Goal: Book appointment/travel/reservation

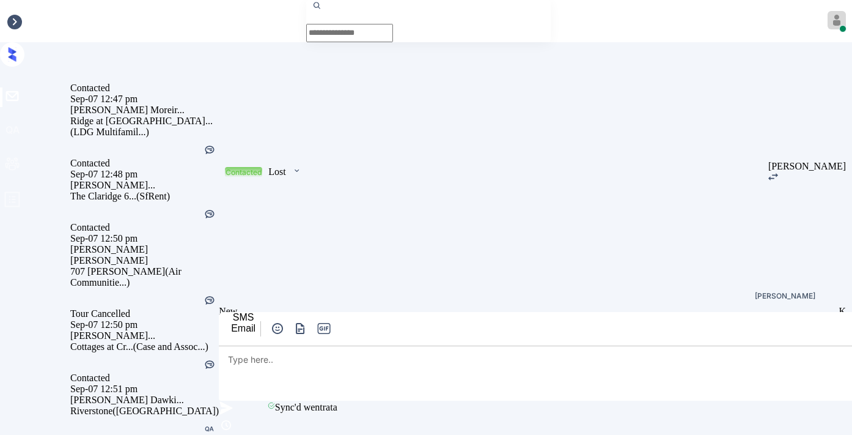
scroll to position [3347, 0]
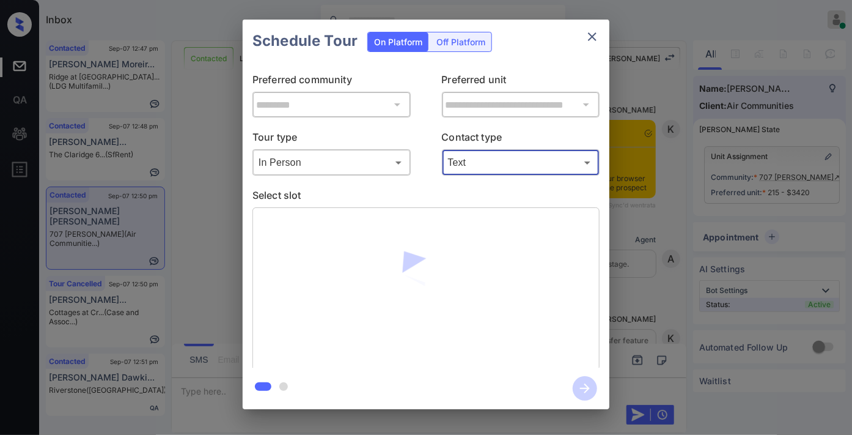
scroll to position [3347, 0]
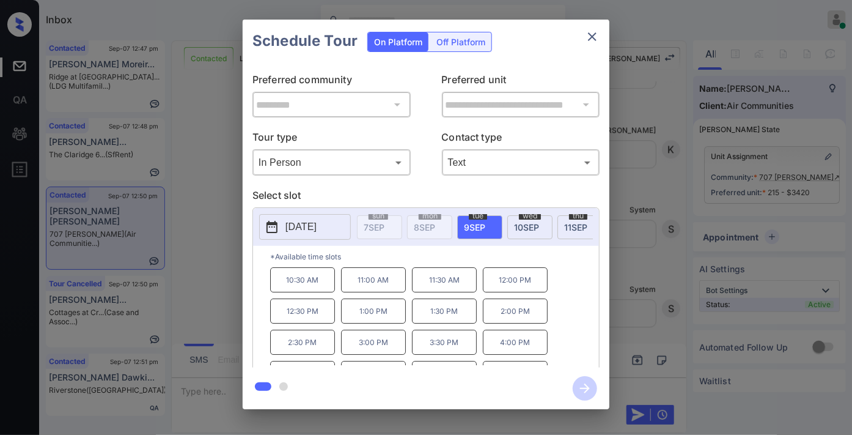
click at [522, 317] on p "2:00 PM" at bounding box center [515, 310] width 65 height 25
click at [586, 383] on icon "button" at bounding box center [585, 388] width 24 height 24
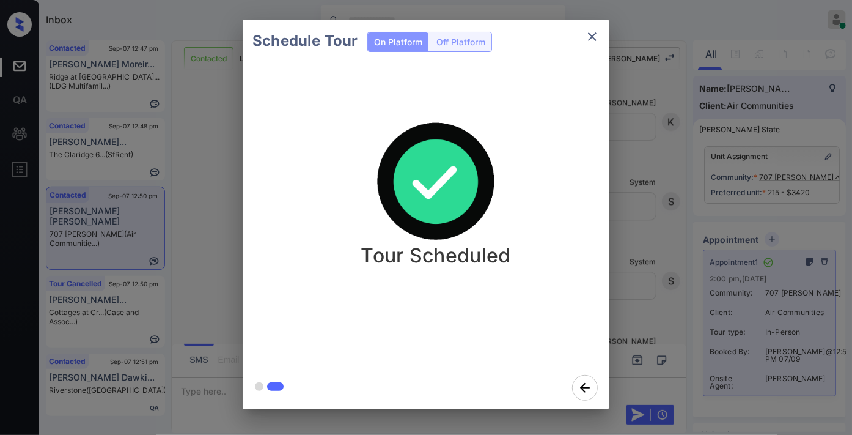
click at [587, 35] on icon "close" at bounding box center [592, 36] width 15 height 15
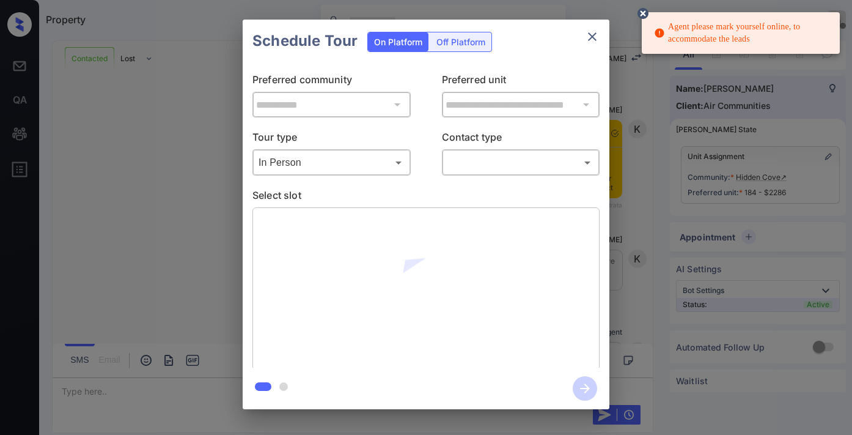
click at [497, 166] on div at bounding box center [426, 217] width 852 height 435
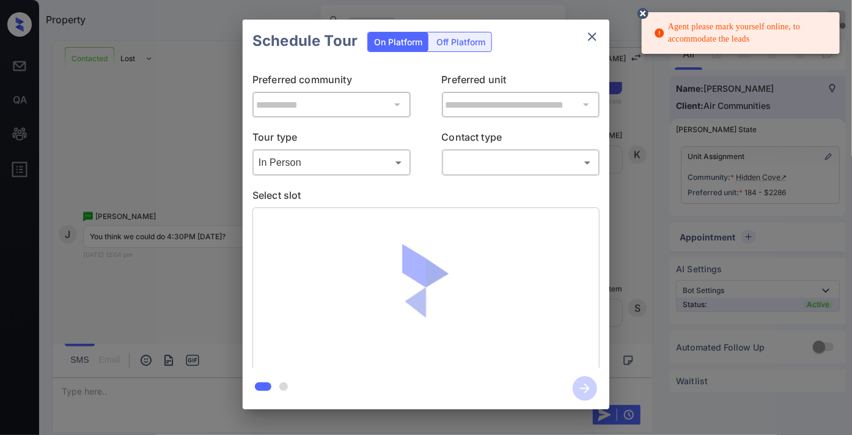
click at [499, 168] on body "Agent please mark yourself online, to accommodate the leads Property Samantha S…" at bounding box center [426, 217] width 852 height 435
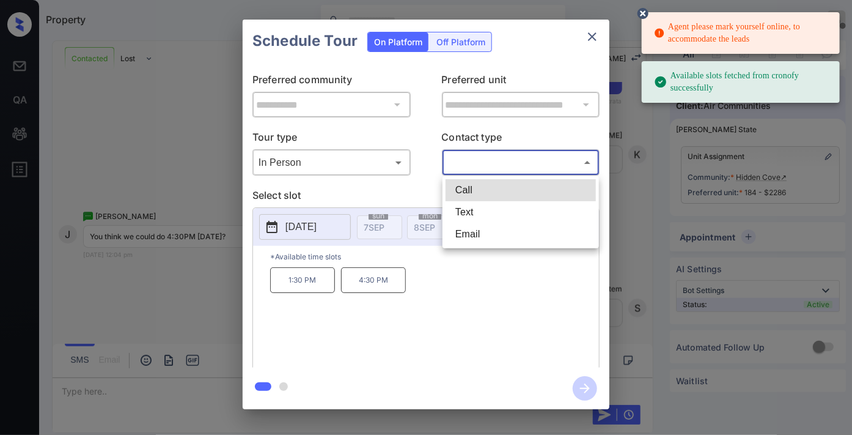
click at [479, 216] on li "Text" at bounding box center [521, 212] width 150 height 22
type input "****"
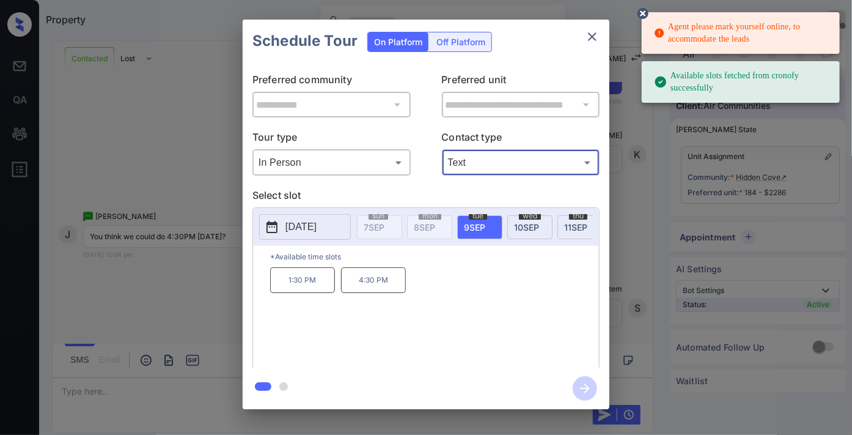
click at [317, 227] on p "2025-09-09" at bounding box center [301, 227] width 31 height 15
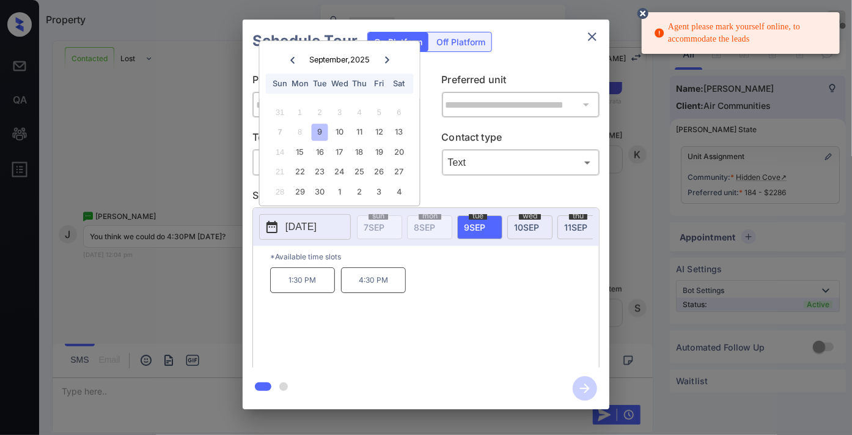
click at [374, 267] on p "*Available time slots" at bounding box center [434, 256] width 329 height 21
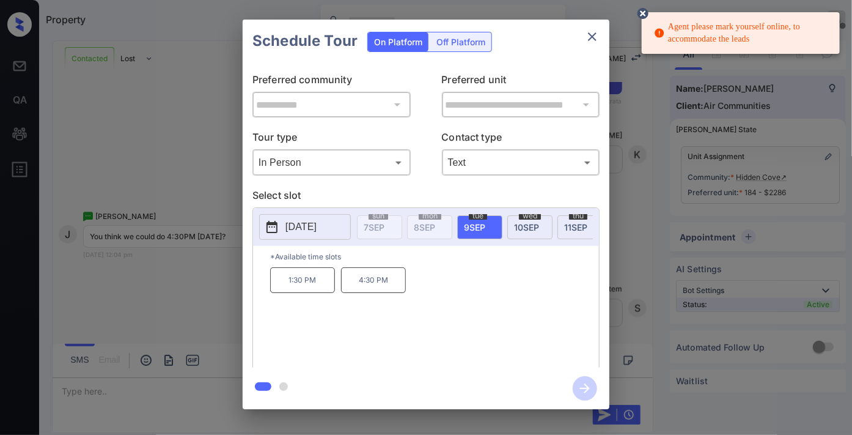
click at [381, 289] on p "4:30 PM" at bounding box center [373, 280] width 65 height 26
click at [591, 393] on icon "button" at bounding box center [585, 388] width 24 height 24
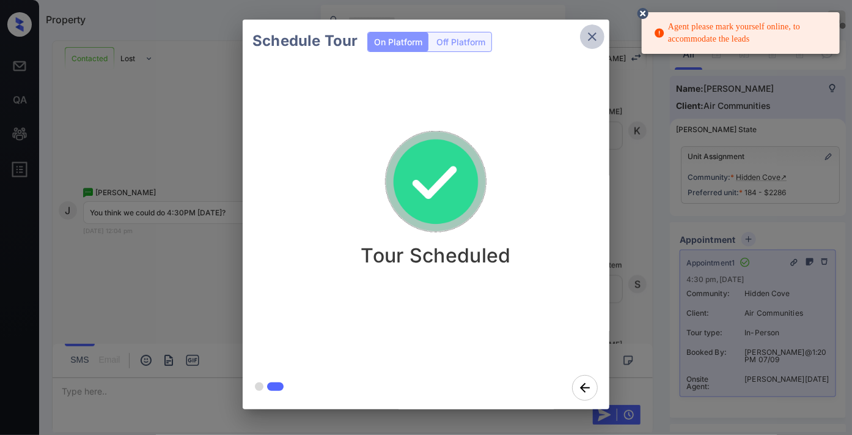
click at [591, 39] on icon "close" at bounding box center [592, 36] width 15 height 15
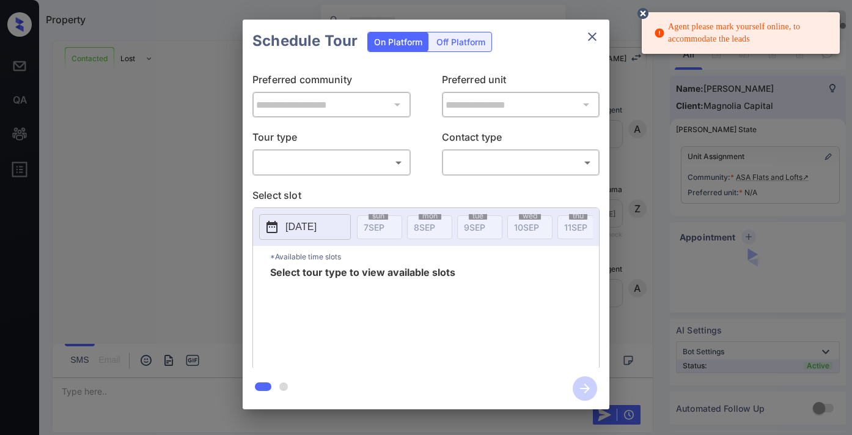
click at [350, 157] on body "Agent please mark yourself online, to accommodate the leads Property Samantha S…" at bounding box center [426, 217] width 852 height 435
type input "********"
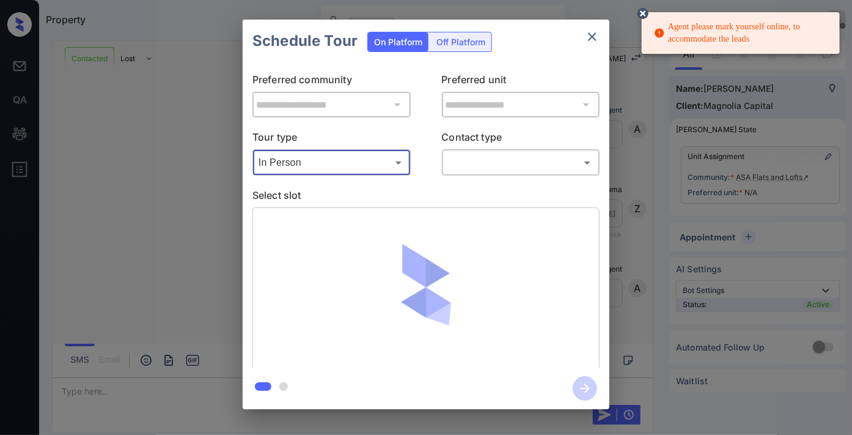
scroll to position [1236, 0]
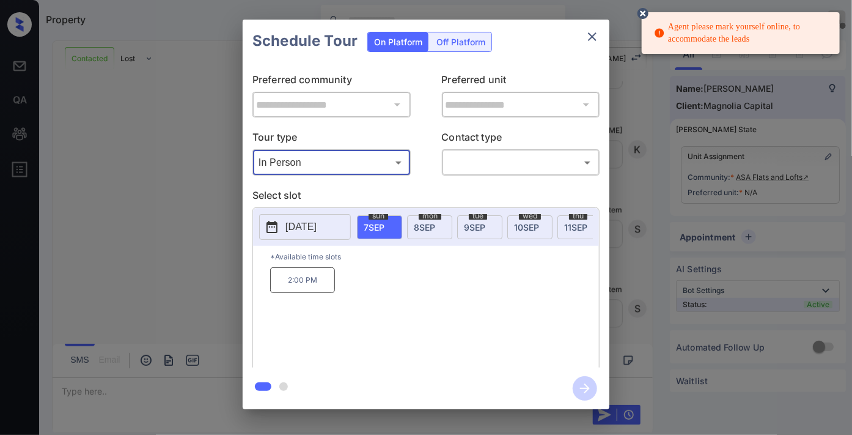
click at [597, 29] on icon "close" at bounding box center [592, 36] width 15 height 15
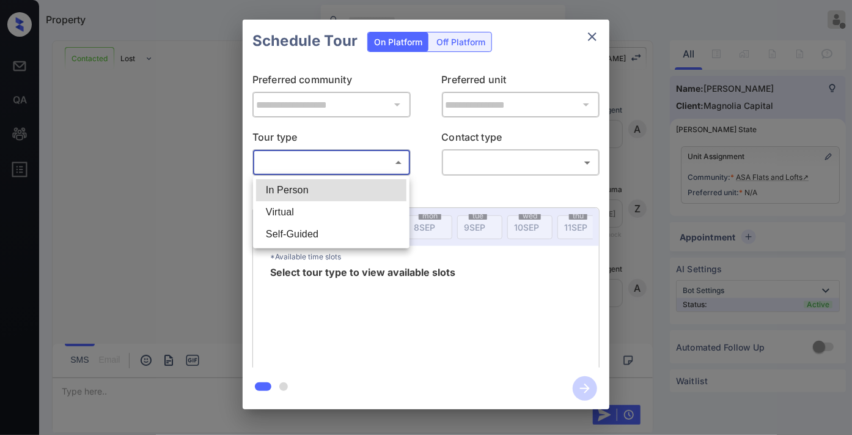
scroll to position [920, 0]
click at [309, 192] on li "In Person" at bounding box center [331, 190] width 150 height 22
type input "********"
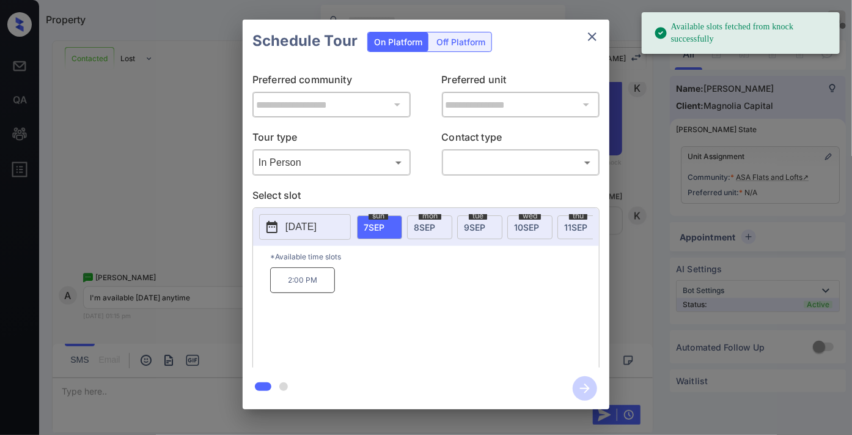
click at [430, 226] on span "[DATE]" at bounding box center [424, 227] width 21 height 10
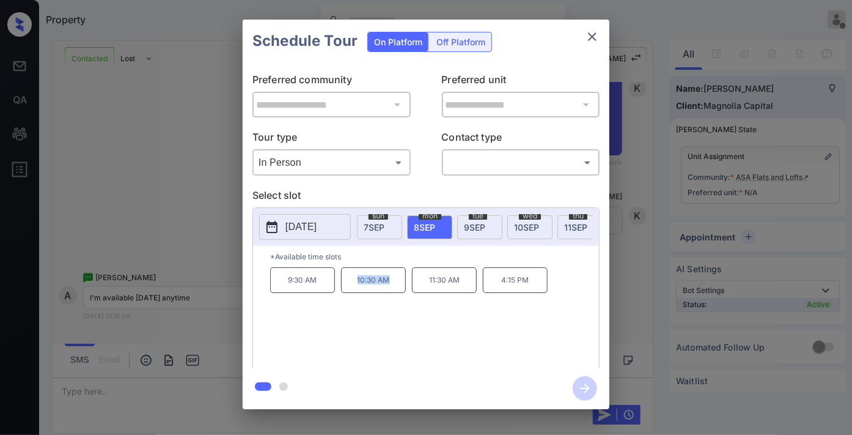
drag, startPoint x: 395, startPoint y: 290, endPoint x: 350, endPoint y: 294, distance: 45.4
click at [350, 293] on p "10:30 AM" at bounding box center [373, 280] width 65 height 26
copy p "10:30 AM"
click at [586, 35] on icon "close" at bounding box center [592, 36] width 15 height 15
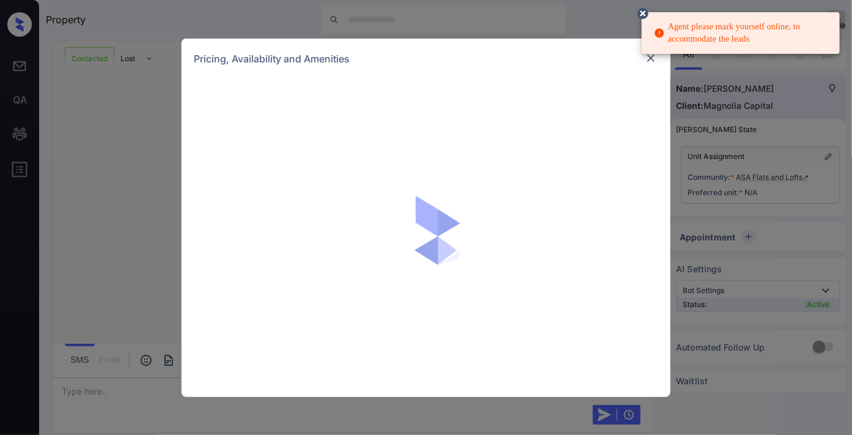
scroll to position [512, 0]
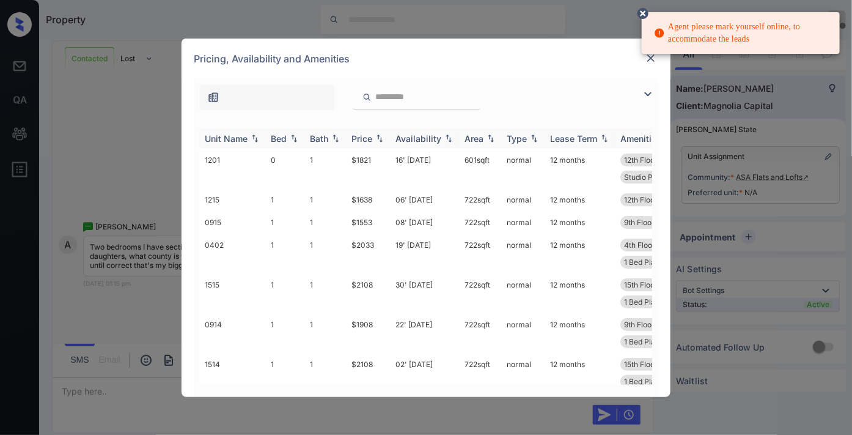
click at [371, 136] on div "Price" at bounding box center [362, 138] width 21 height 10
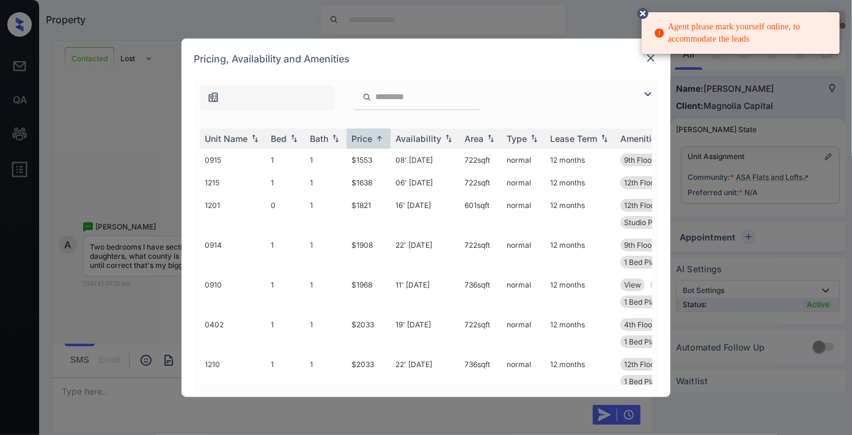
click at [640, 90] on div at bounding box center [426, 94] width 465 height 31
click at [646, 95] on img at bounding box center [648, 94] width 15 height 15
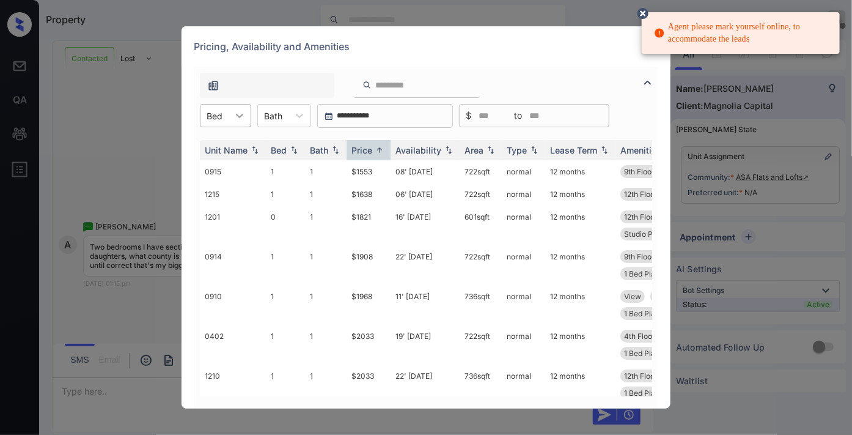
click at [234, 119] on icon at bounding box center [240, 115] width 12 height 12
click at [237, 197] on div "2" at bounding box center [225, 190] width 51 height 22
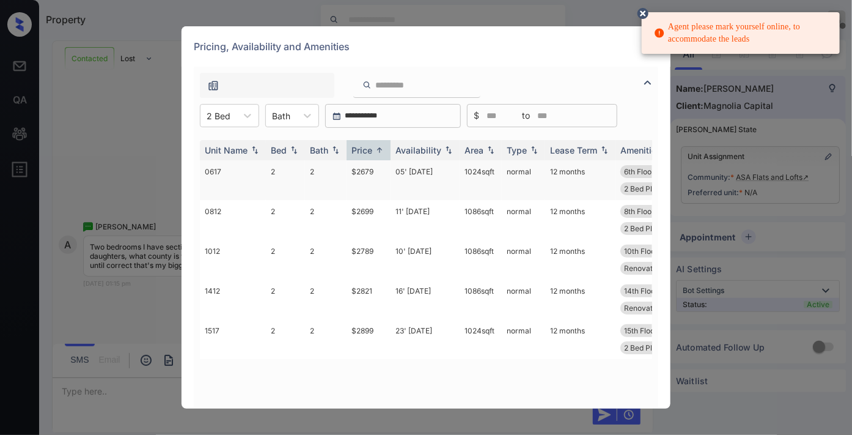
click at [364, 166] on td "$2679" at bounding box center [369, 180] width 44 height 40
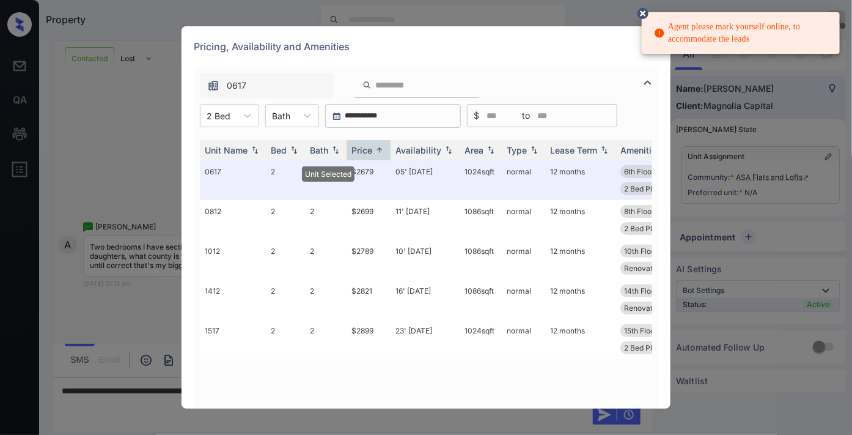
click at [644, 9] on icon at bounding box center [643, 13] width 11 height 11
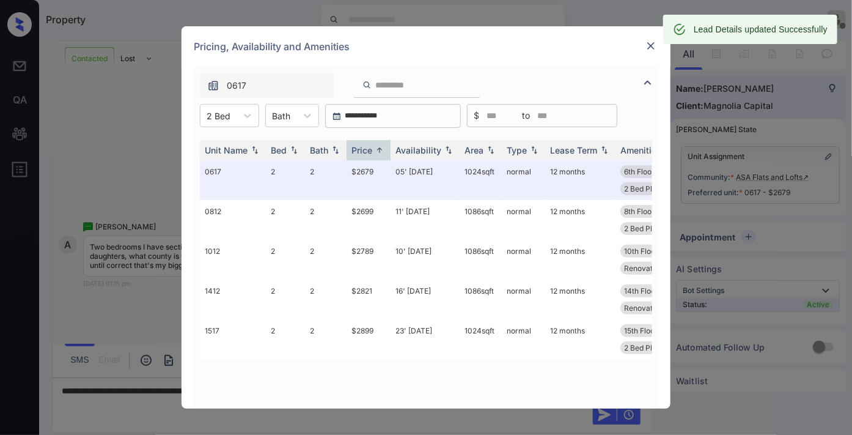
click at [648, 45] on img at bounding box center [651, 46] width 12 height 12
